Goal: Transaction & Acquisition: Purchase product/service

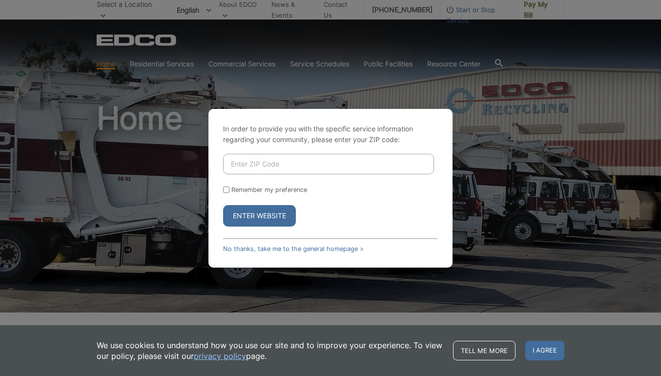
click at [308, 162] on input "Enter ZIP Code" at bounding box center [328, 164] width 211 height 20
type input "92069"
click at [259, 187] on label "Remember my preference" at bounding box center [269, 189] width 76 height 7
click at [229, 187] on input "Remember my preference" at bounding box center [226, 189] width 6 height 6
checkbox input "true"
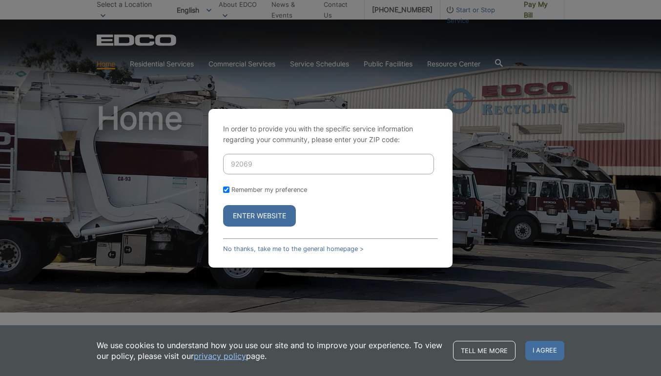
checkbox input "true"
click at [266, 213] on button "Enter Website" at bounding box center [259, 215] width 73 height 21
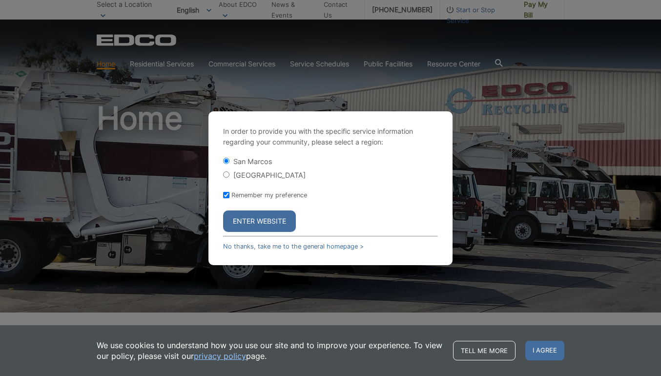
click at [265, 221] on button "Enter Website" at bounding box center [259, 220] width 73 height 21
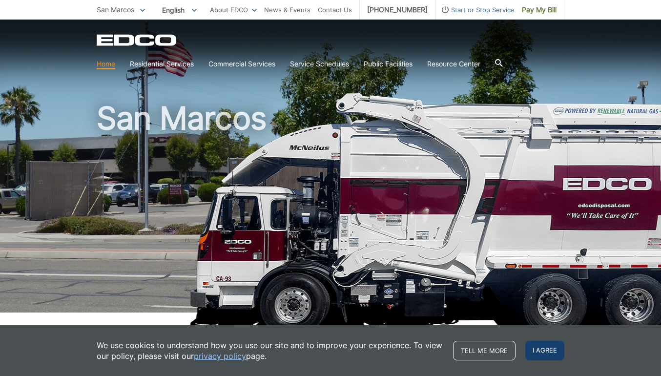
click at [551, 350] on span "I agree" at bounding box center [544, 351] width 39 height 20
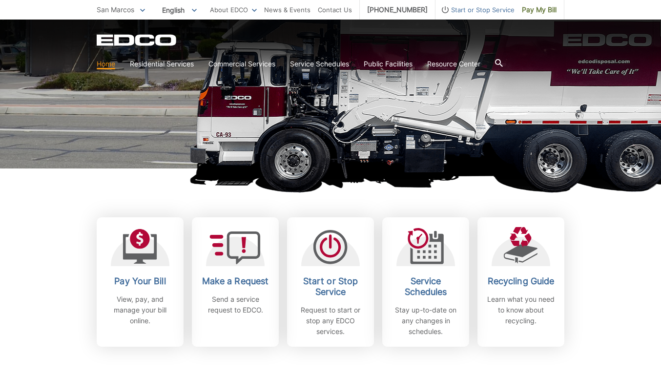
scroll to position [211, 0]
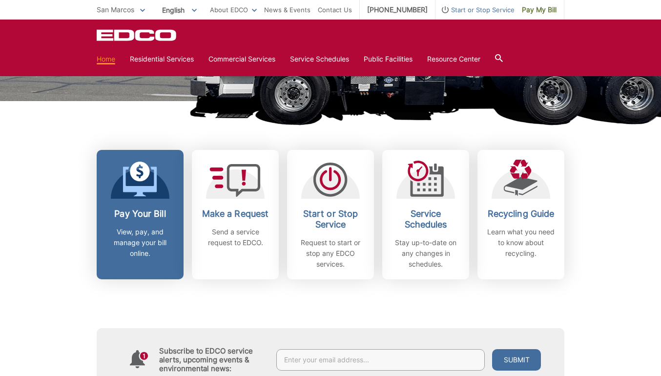
click at [154, 212] on h2 "Pay Your Bill" at bounding box center [140, 213] width 72 height 11
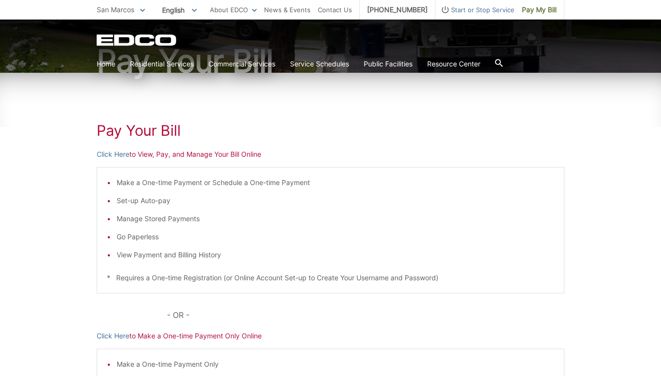
scroll to position [102, 0]
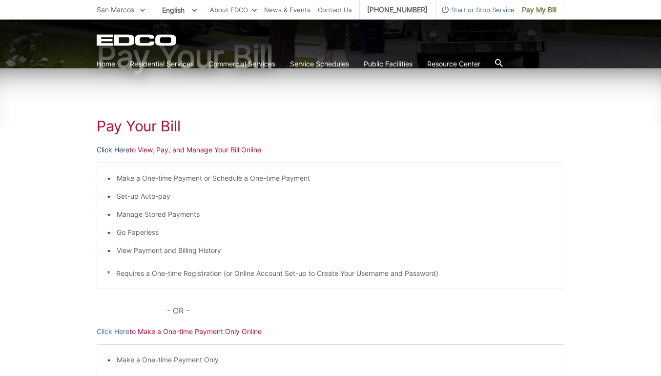
click at [122, 150] on link "Click Here" at bounding box center [113, 149] width 33 height 11
